Goal: Check status: Check status

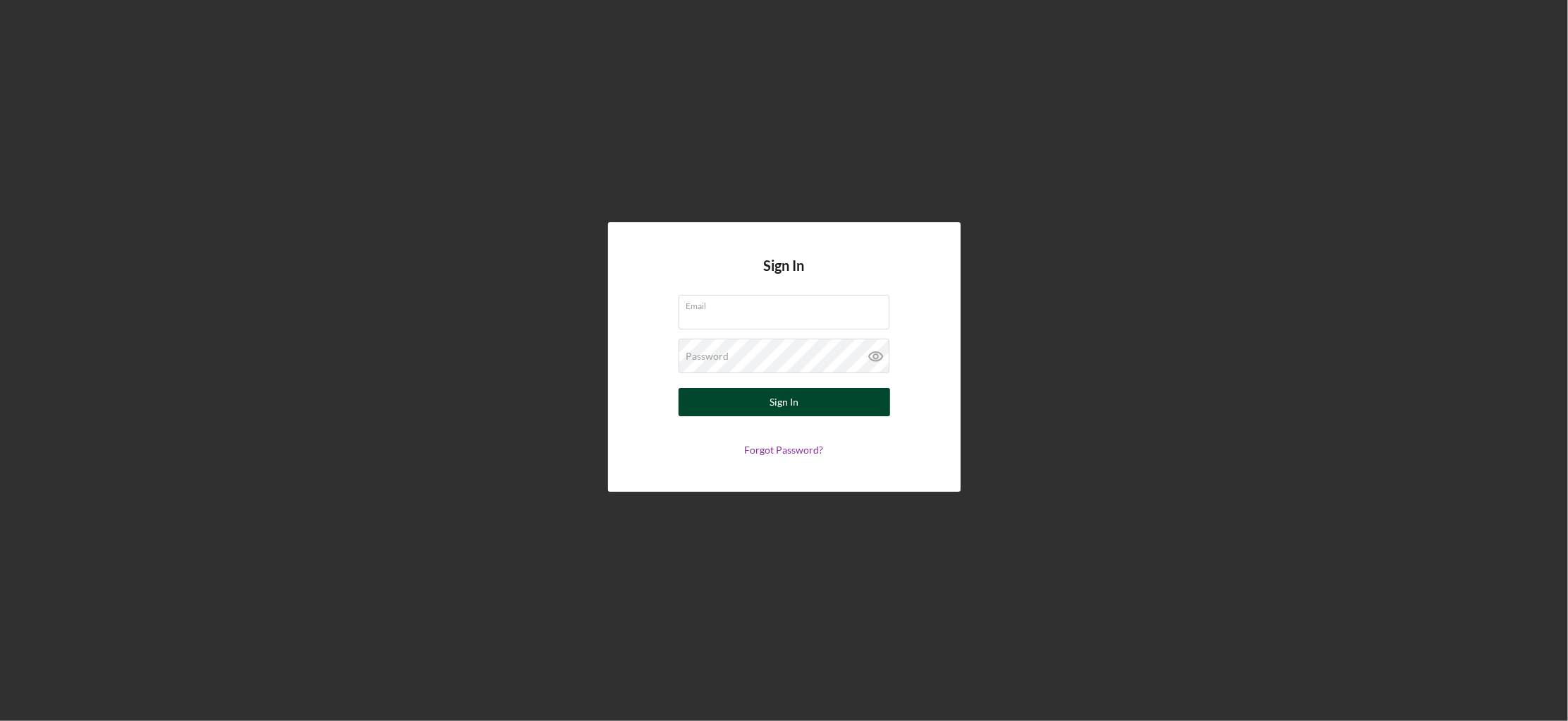
type input "[EMAIL_ADDRESS][DOMAIN_NAME]"
click at [770, 408] on div "Sign In" at bounding box center [783, 402] width 29 height 28
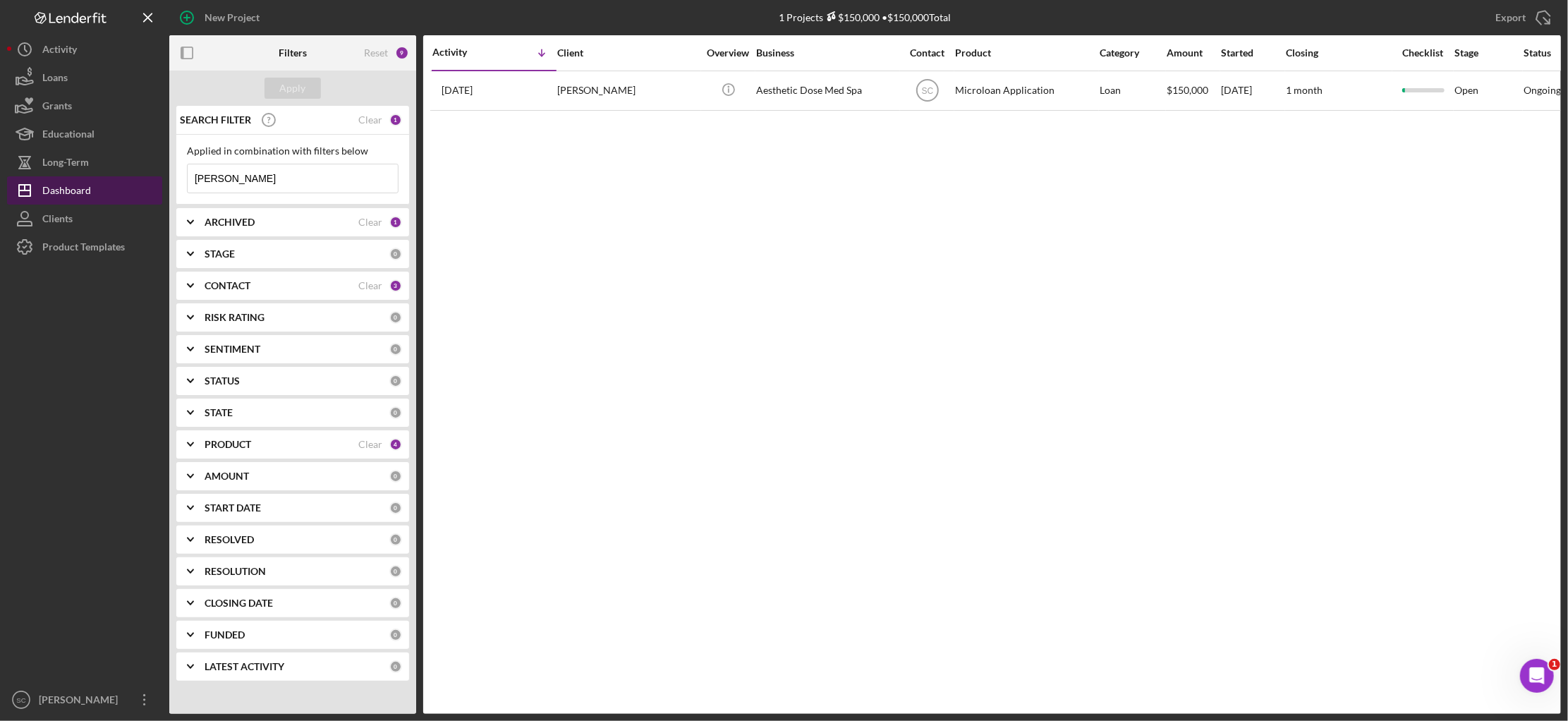
click at [60, 190] on div "Dashboard" at bounding box center [66, 192] width 49 height 32
click at [377, 54] on div "Reset" at bounding box center [376, 53] width 24 height 11
click at [303, 91] on div "Apply" at bounding box center [292, 88] width 26 height 21
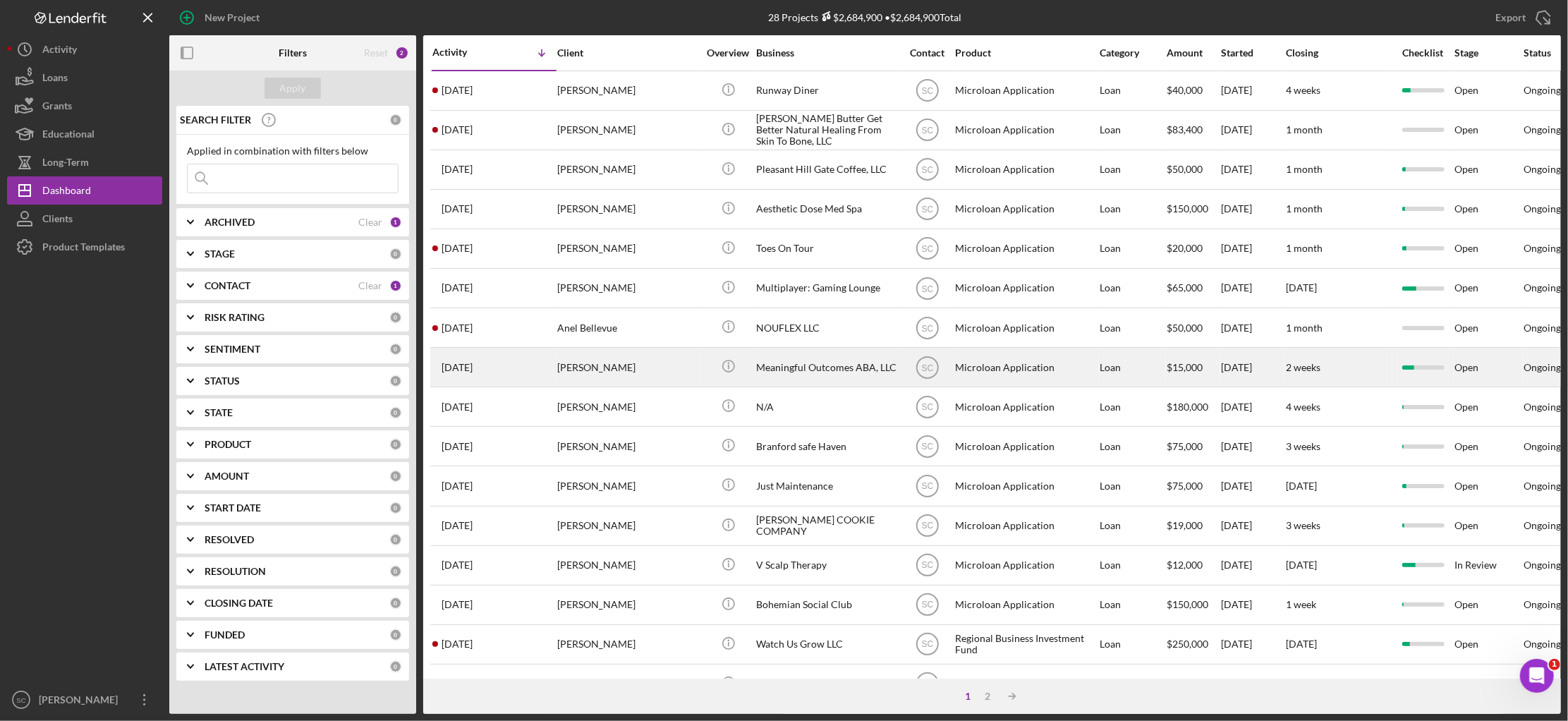
click at [800, 374] on div "Meaningful Outcomes ABA, LLC" at bounding box center [827, 367] width 141 height 37
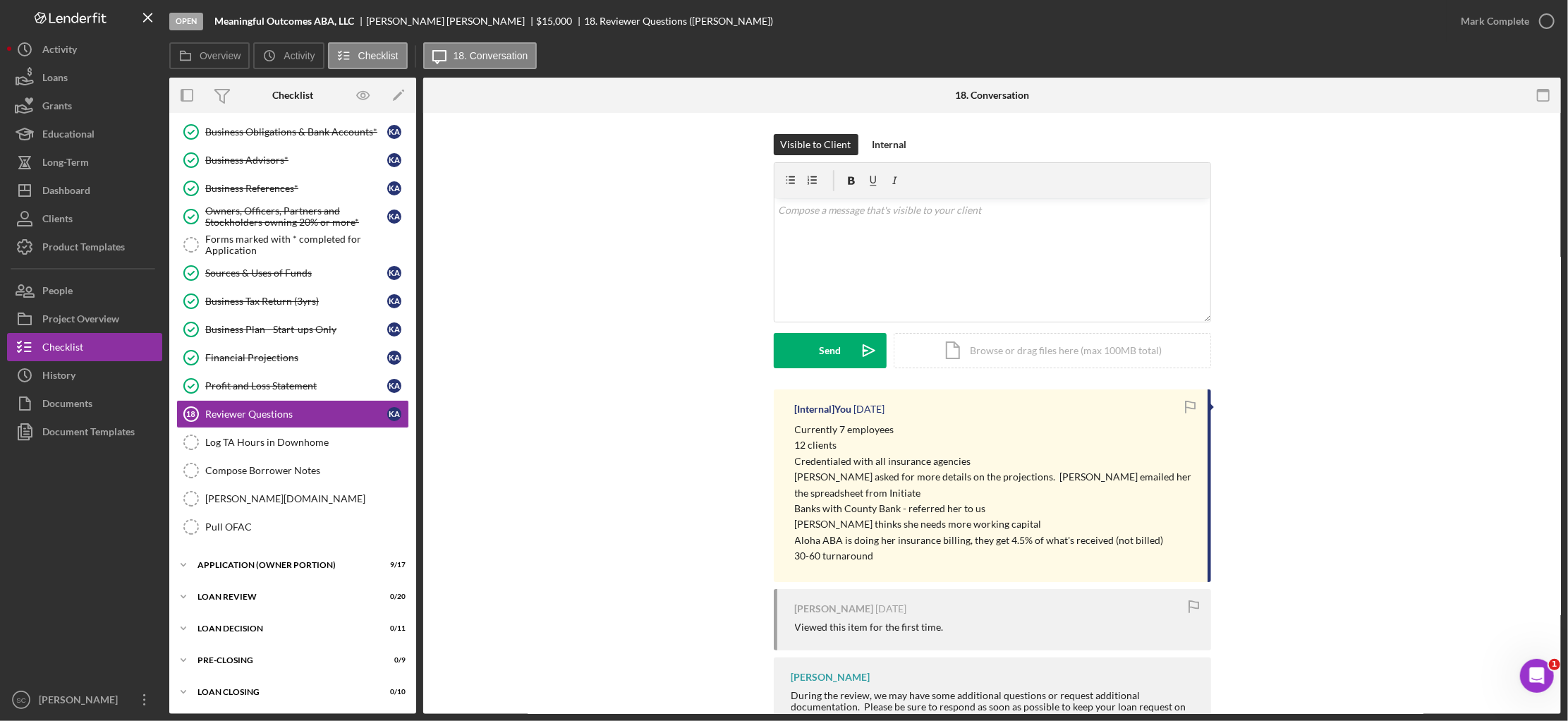
scroll to position [237, 0]
click at [281, 559] on div "Icon/Expander APPLICATION (OWNER PORTION) 9 / 17" at bounding box center [293, 565] width 247 height 28
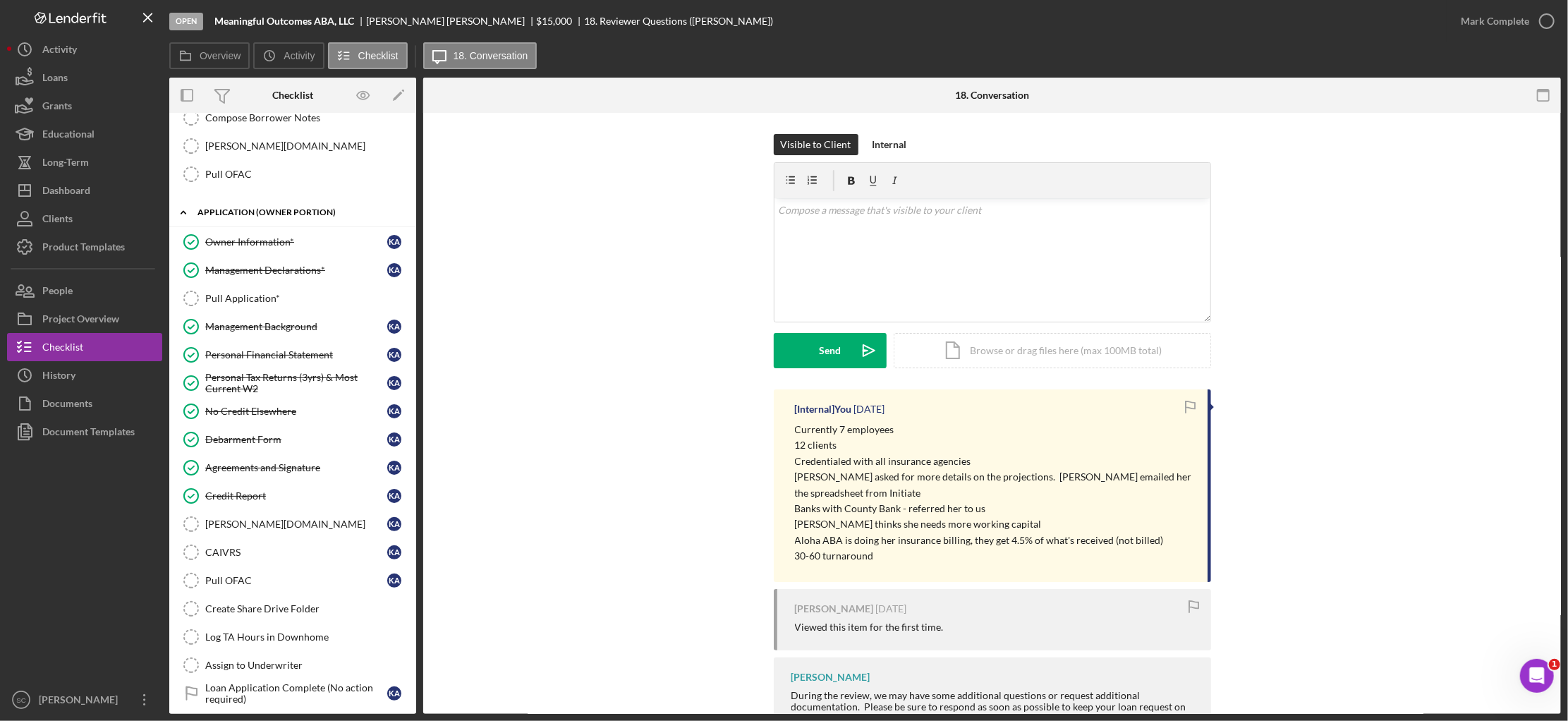
scroll to position [589, 0]
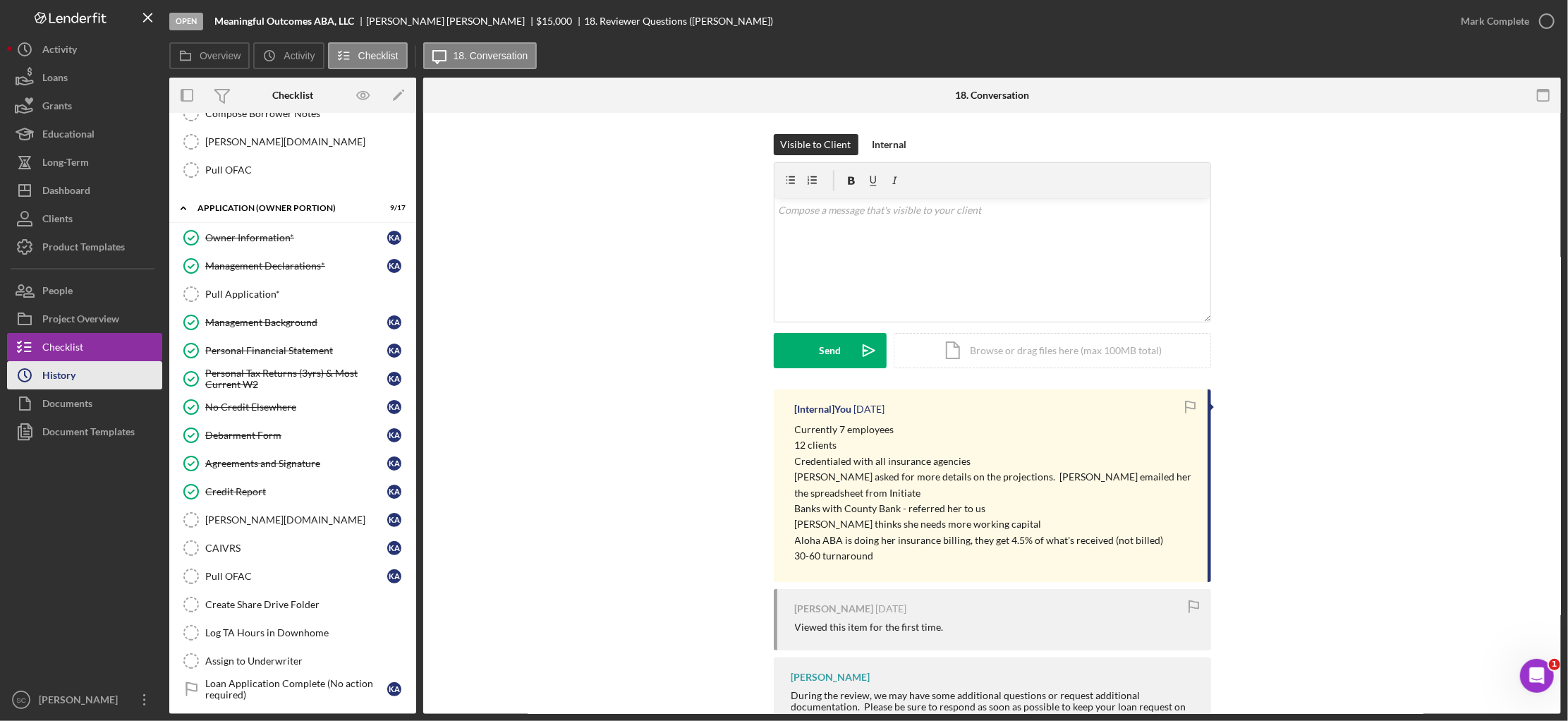
click at [73, 376] on div "History" at bounding box center [59, 376] width 33 height 32
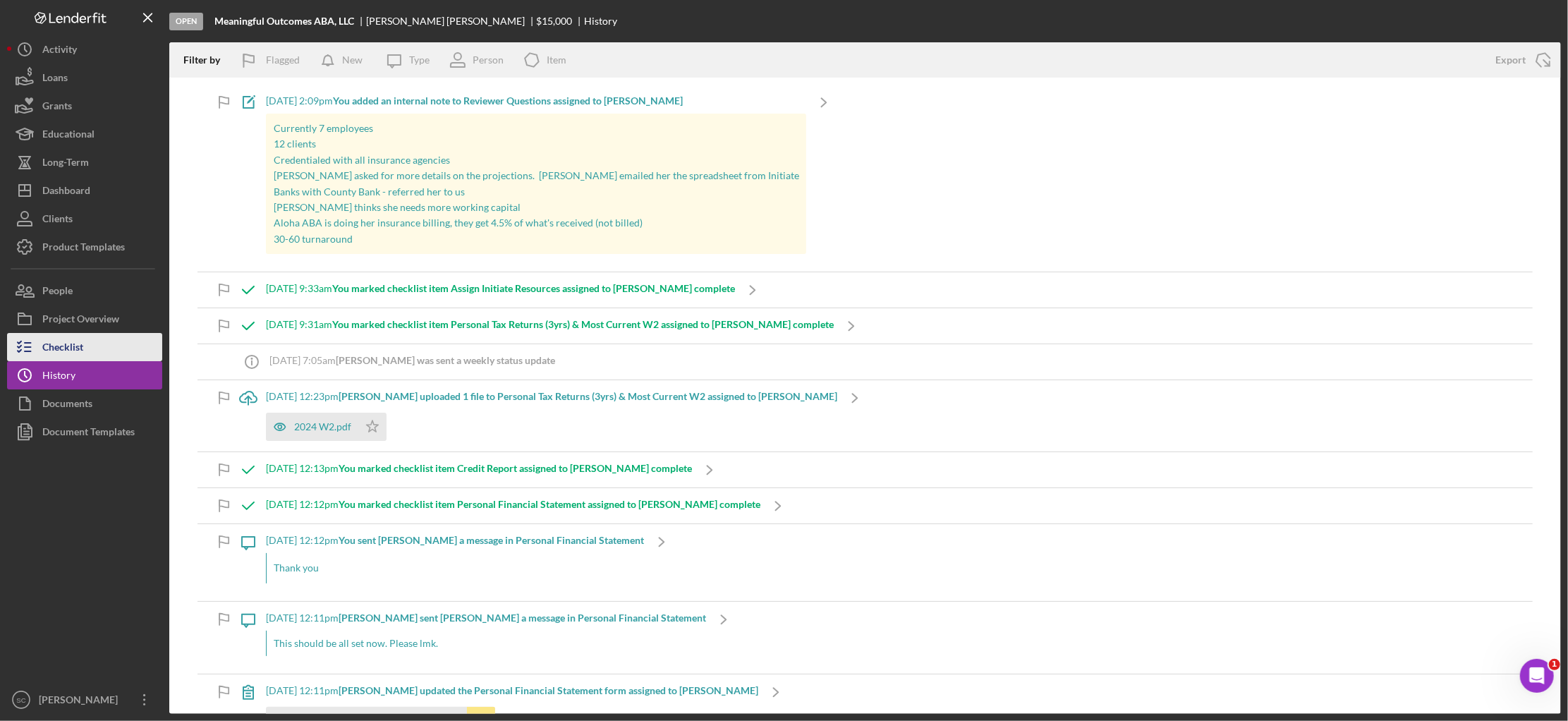
click at [74, 349] on div "Checklist" at bounding box center [63, 348] width 41 height 32
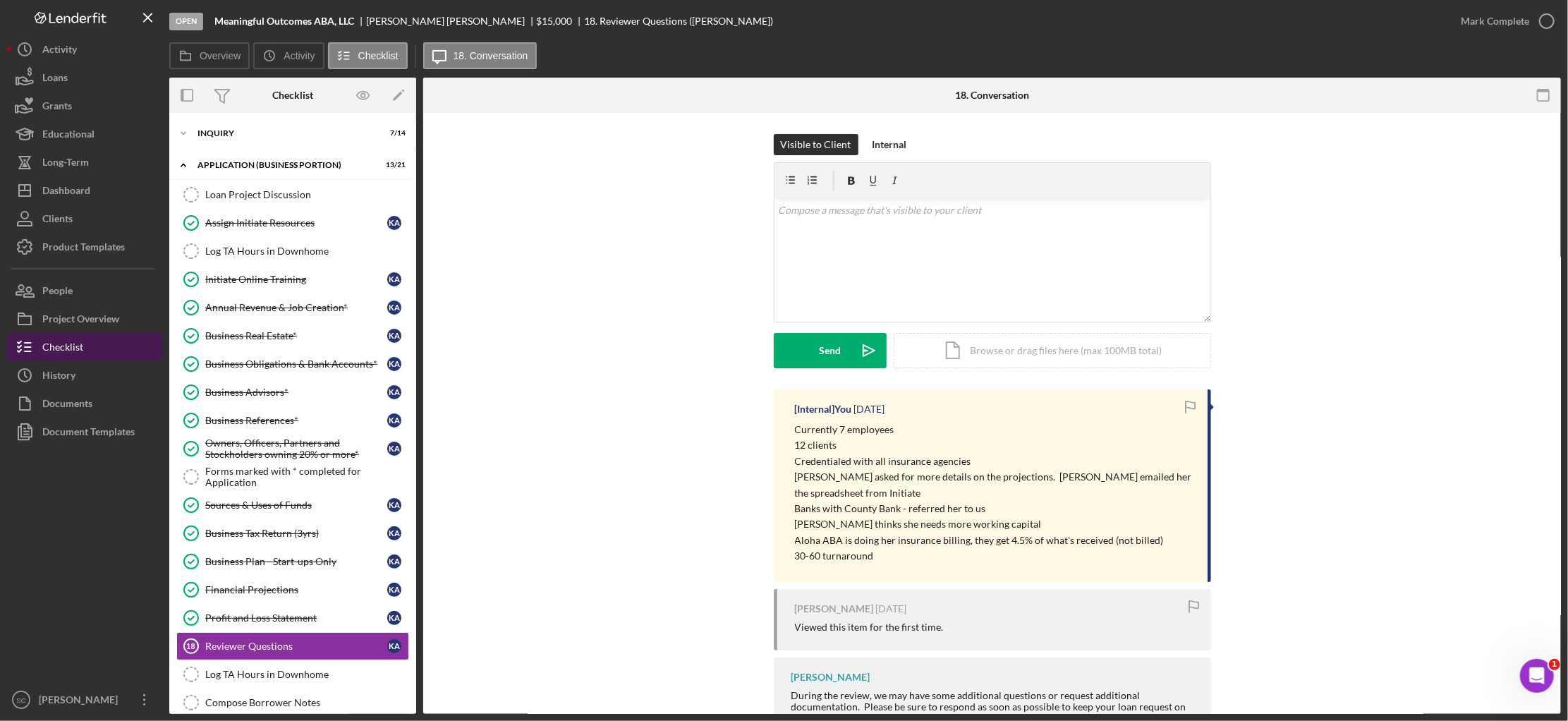
scroll to position [235, 0]
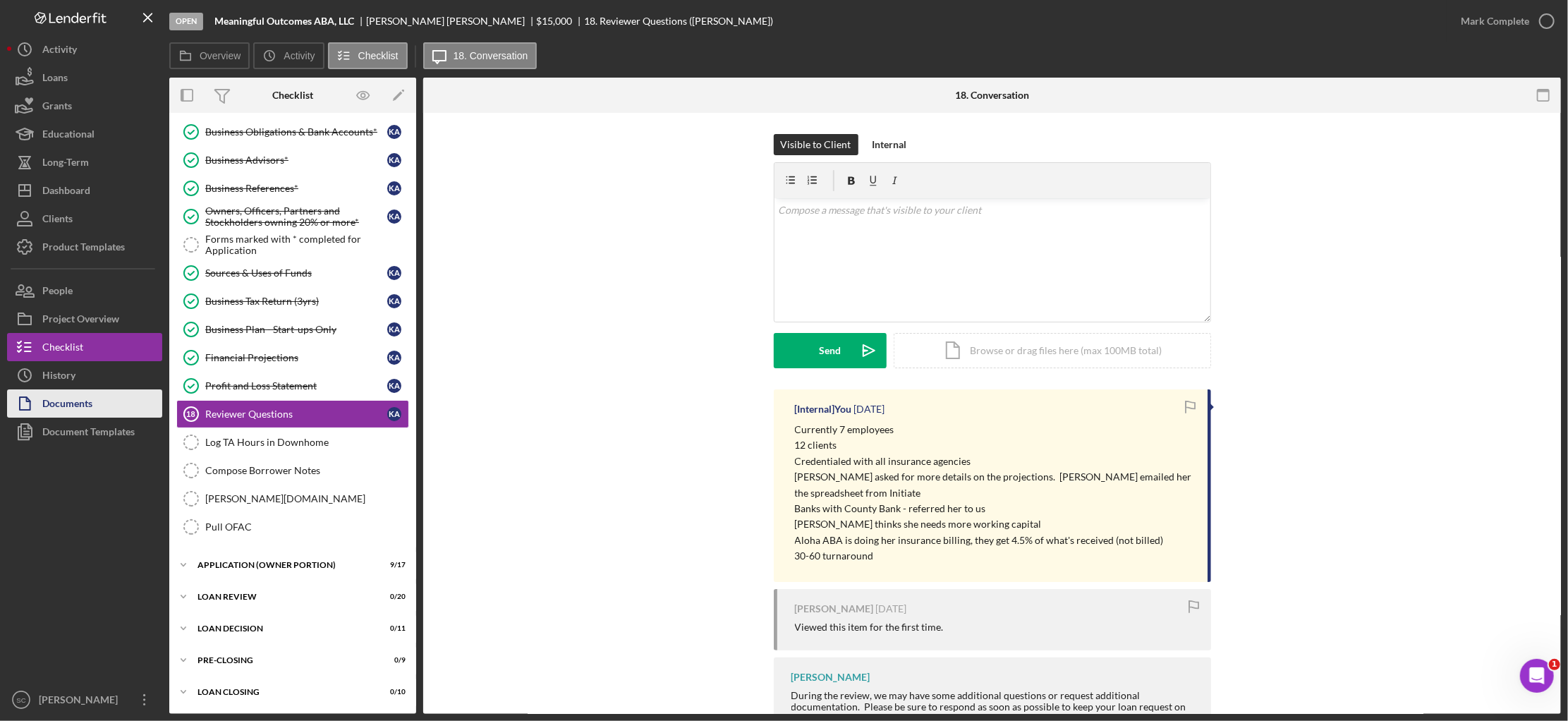
click at [122, 410] on button "Documents" at bounding box center [85, 403] width 155 height 28
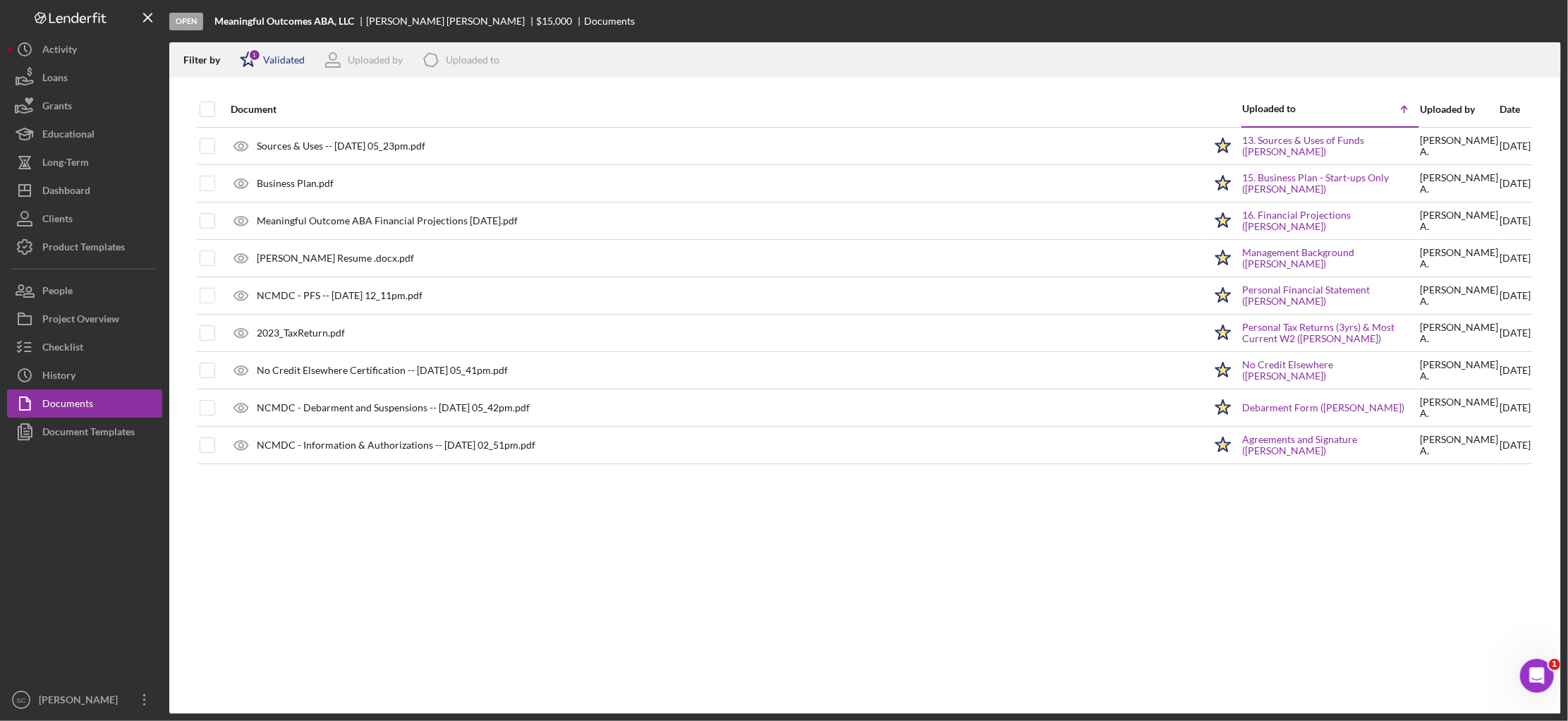
click at [291, 61] on div "Validated" at bounding box center [283, 60] width 42 height 11
click at [249, 128] on input "checkbox" at bounding box center [247, 135] width 14 height 14
checkbox input "true"
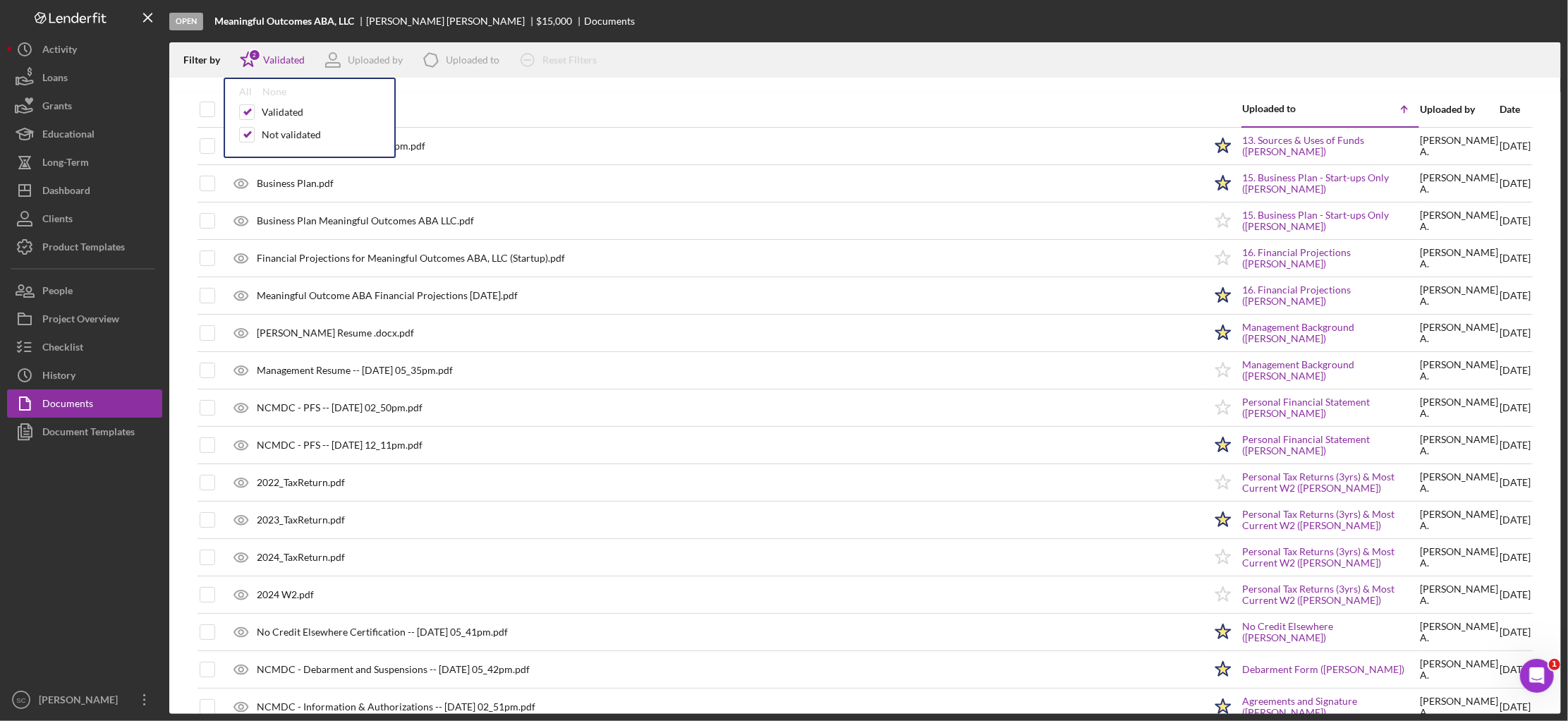
click at [1038, 88] on div at bounding box center [865, 85] width 1391 height 14
click at [1254, 110] on div "Uploaded to" at bounding box center [1286, 109] width 88 height 11
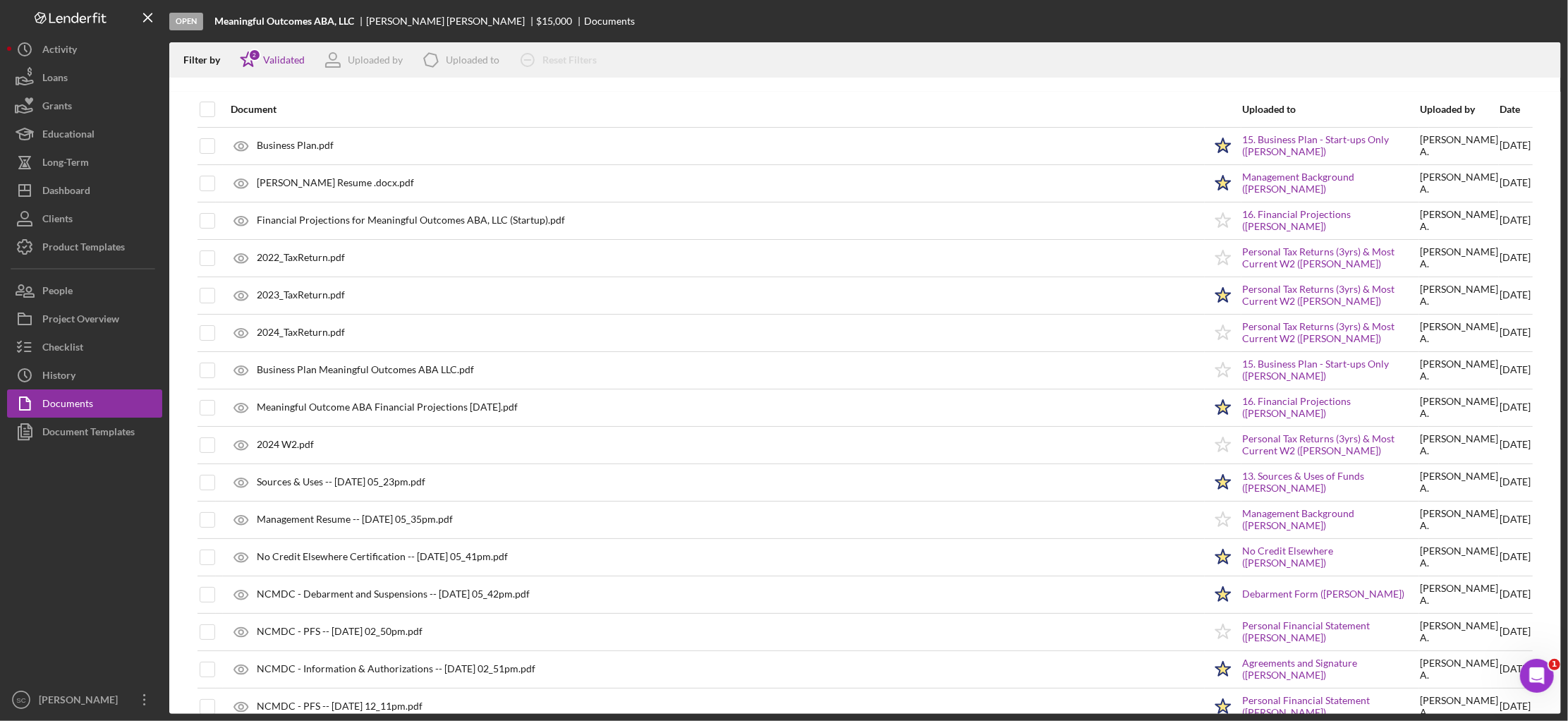
click at [1254, 110] on div "Uploaded to" at bounding box center [1331, 109] width 177 height 11
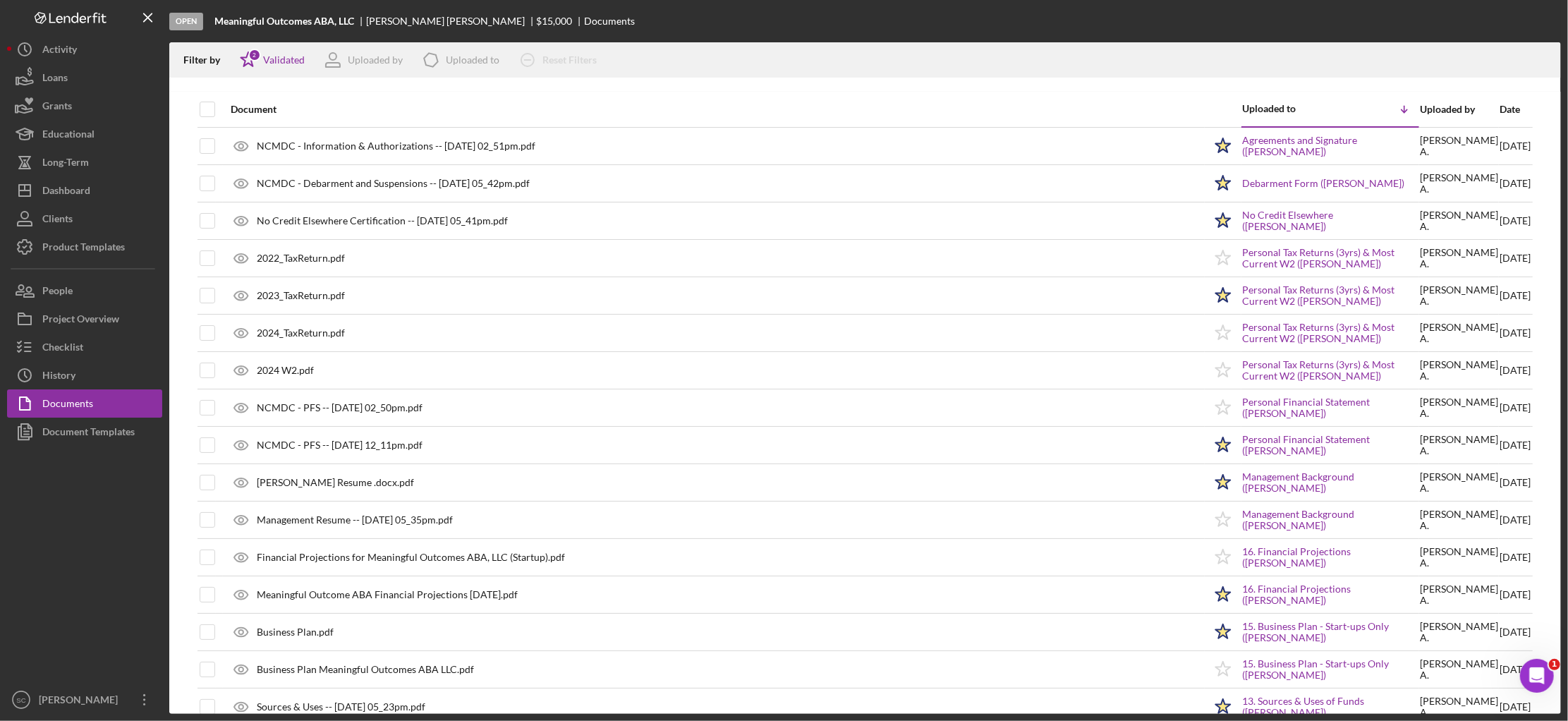
click at [1499, 110] on div "Date" at bounding box center [1515, 109] width 31 height 11
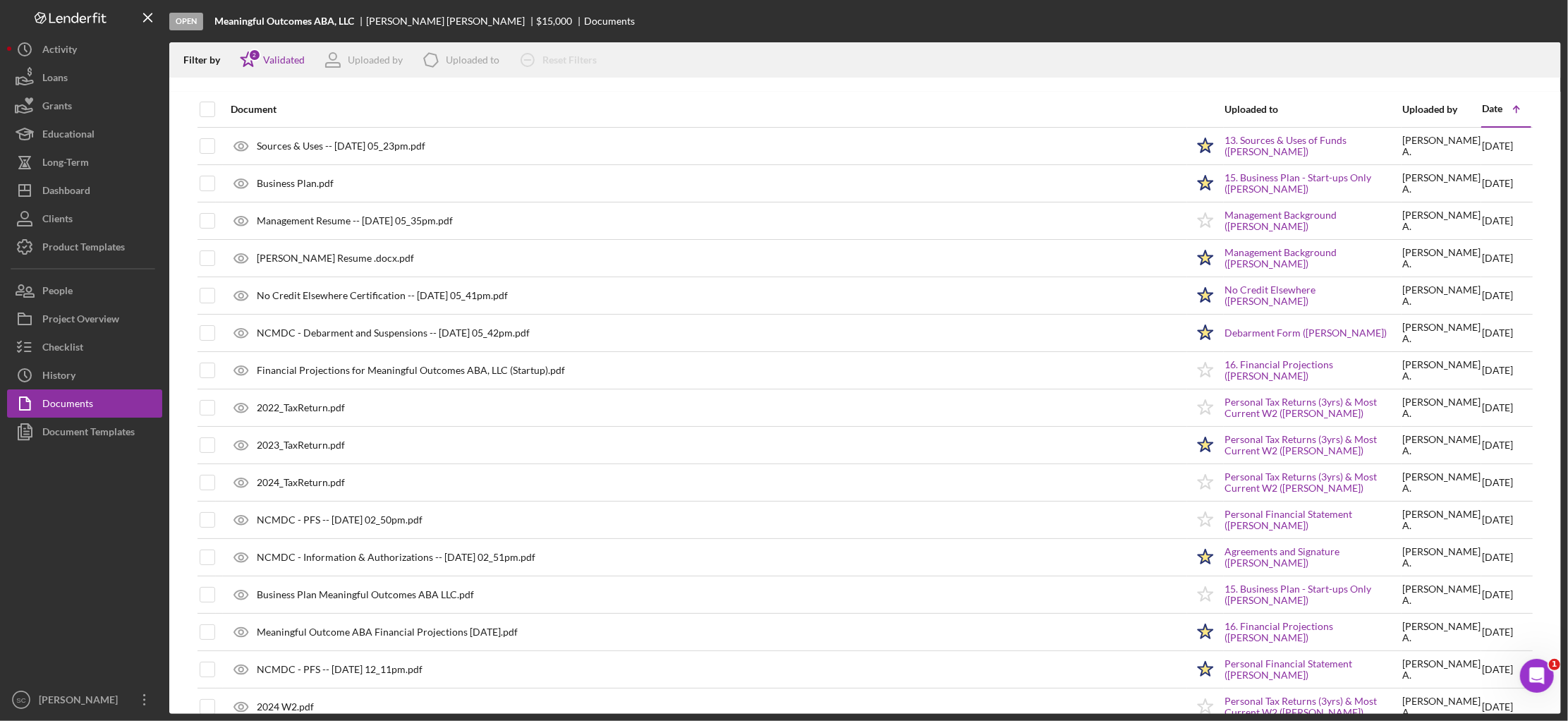
click at [1482, 110] on div "Date" at bounding box center [1492, 109] width 20 height 11
